Goal: Task Accomplishment & Management: Use online tool/utility

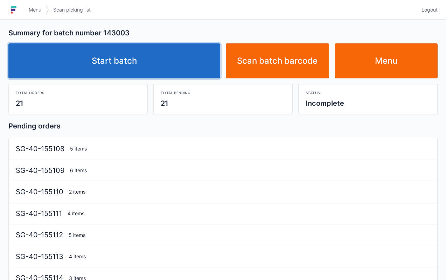
click at [186, 66] on link "Start batch" at bounding box center [114, 60] width 212 height 35
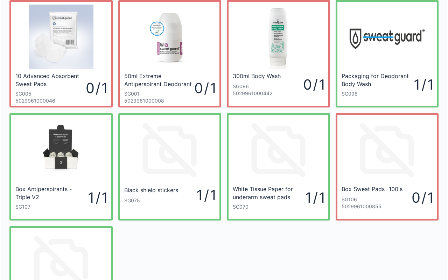
scroll to position [24, 0]
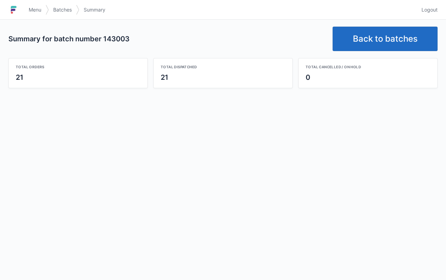
click at [373, 35] on link "Back to batches" at bounding box center [384, 39] width 105 height 24
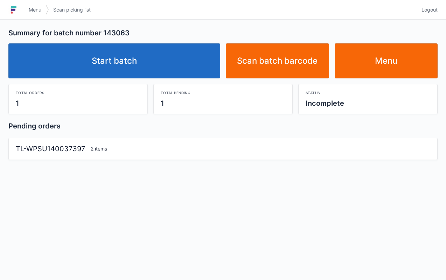
click at [194, 62] on link "Start batch" at bounding box center [114, 60] width 212 height 35
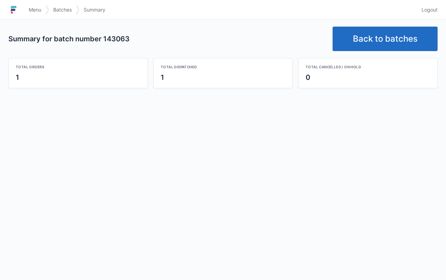
click at [390, 35] on link "Back to batches" at bounding box center [384, 39] width 105 height 24
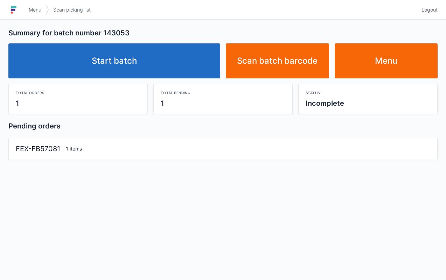
click at [164, 62] on link "Start batch" at bounding box center [114, 60] width 212 height 35
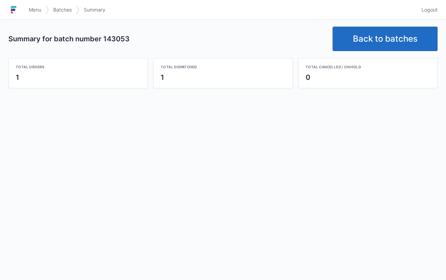
click at [385, 37] on link "Back to batches" at bounding box center [384, 39] width 105 height 24
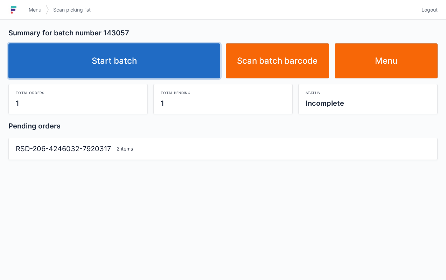
click at [179, 48] on link "Start batch" at bounding box center [114, 60] width 212 height 35
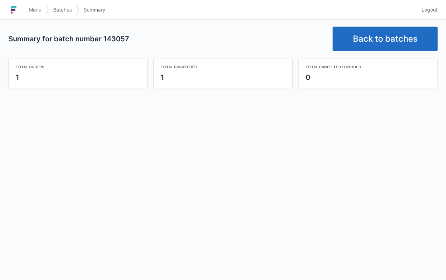
click at [369, 49] on link "Back to batches" at bounding box center [384, 39] width 105 height 24
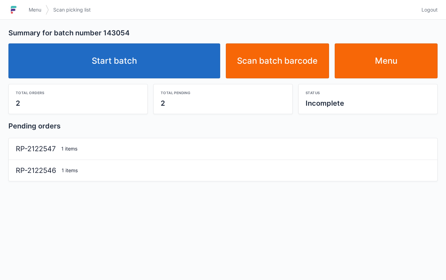
click at [174, 63] on link "Start batch" at bounding box center [114, 60] width 212 height 35
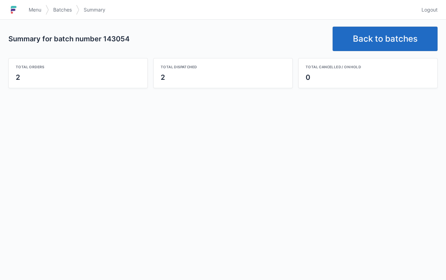
click at [394, 42] on link "Back to batches" at bounding box center [384, 39] width 105 height 24
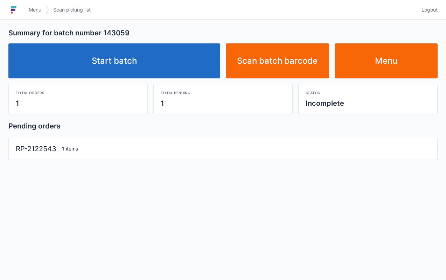
click at [171, 55] on link "Start batch" at bounding box center [114, 60] width 212 height 35
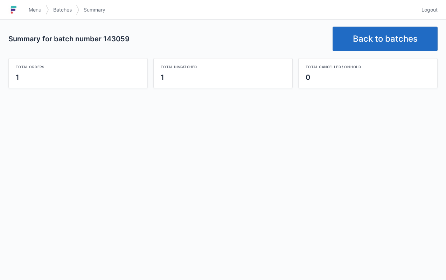
click at [389, 42] on link "Back to batches" at bounding box center [384, 39] width 105 height 24
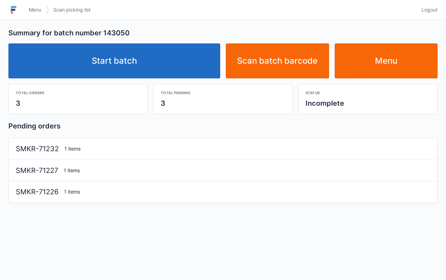
click at [170, 58] on link "Start batch" at bounding box center [114, 60] width 212 height 35
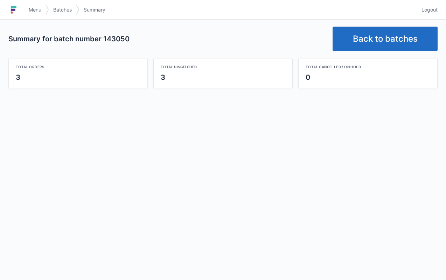
click at [395, 47] on link "Back to batches" at bounding box center [384, 39] width 105 height 24
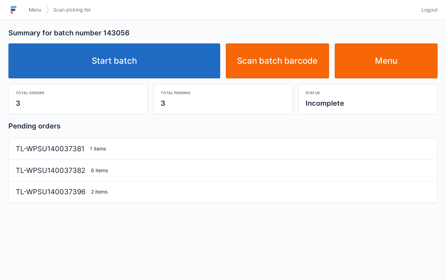
click at [201, 69] on link "Start batch" at bounding box center [114, 60] width 212 height 35
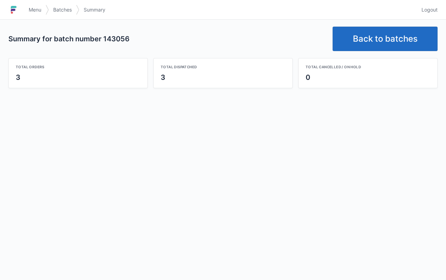
click at [375, 29] on link "Back to batches" at bounding box center [384, 39] width 105 height 24
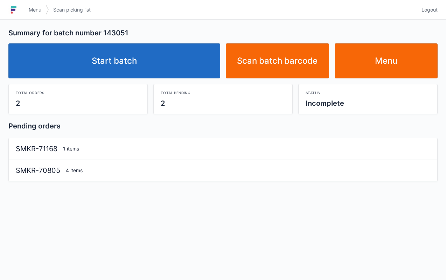
click at [199, 53] on link "Start batch" at bounding box center [114, 60] width 212 height 35
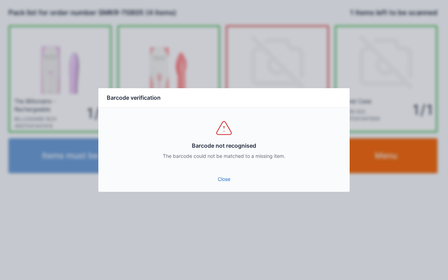
click at [222, 181] on link "Close" at bounding box center [224, 179] width 240 height 13
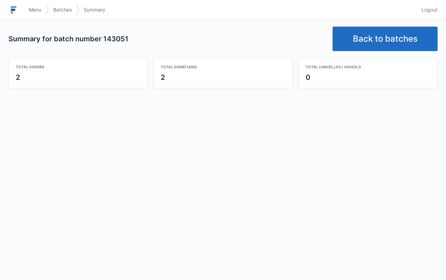
click at [370, 34] on link "Back to batches" at bounding box center [384, 39] width 105 height 24
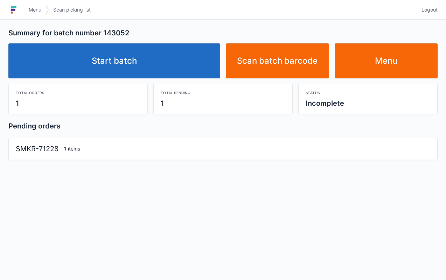
click at [193, 58] on link "Start batch" at bounding box center [114, 60] width 212 height 35
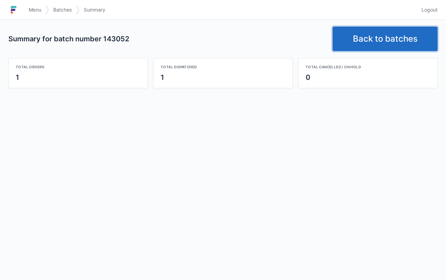
click at [368, 36] on link "Back to batches" at bounding box center [384, 39] width 105 height 24
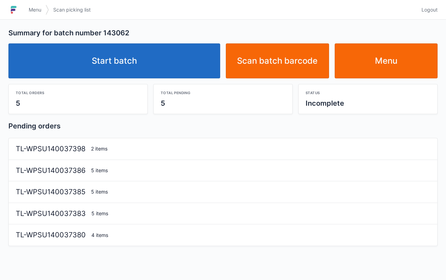
click at [171, 52] on link "Start batch" at bounding box center [114, 60] width 212 height 35
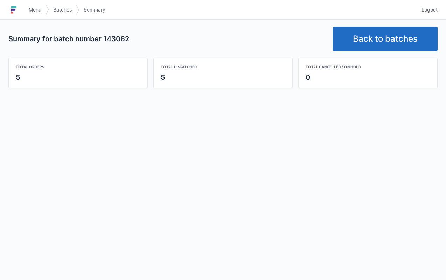
click at [379, 45] on link "Back to batches" at bounding box center [384, 39] width 105 height 24
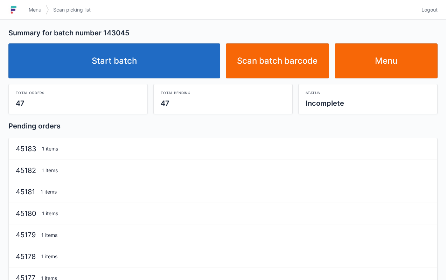
click at [183, 69] on link "Start batch" at bounding box center [114, 60] width 212 height 35
